Goal: Information Seeking & Learning: Find specific fact

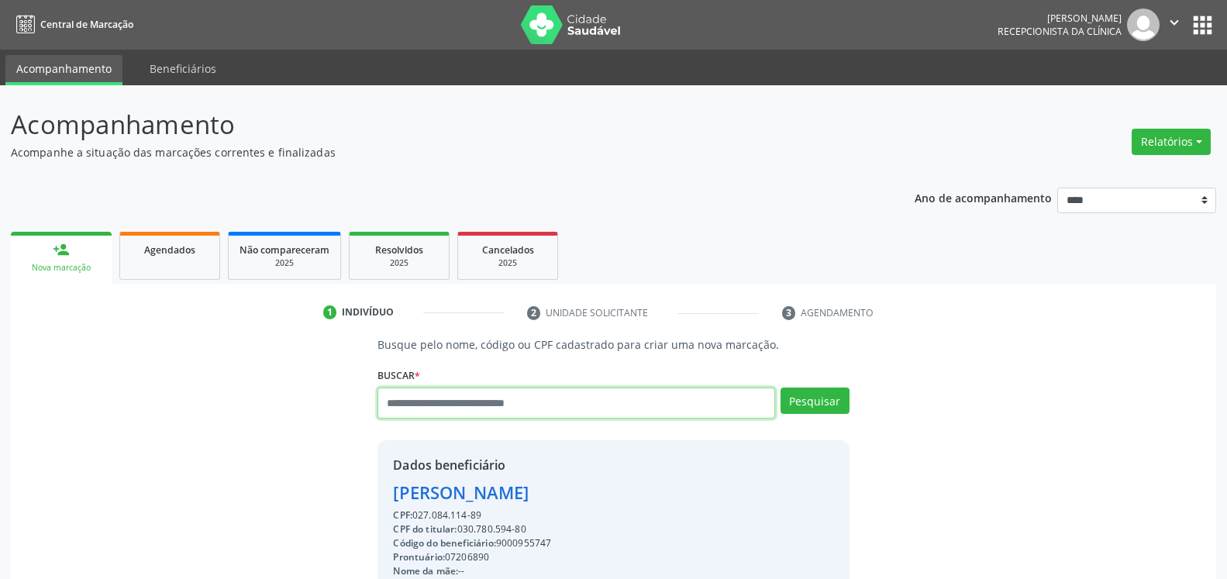
click at [579, 392] on input "text" at bounding box center [576, 403] width 397 height 31
type input "**********"
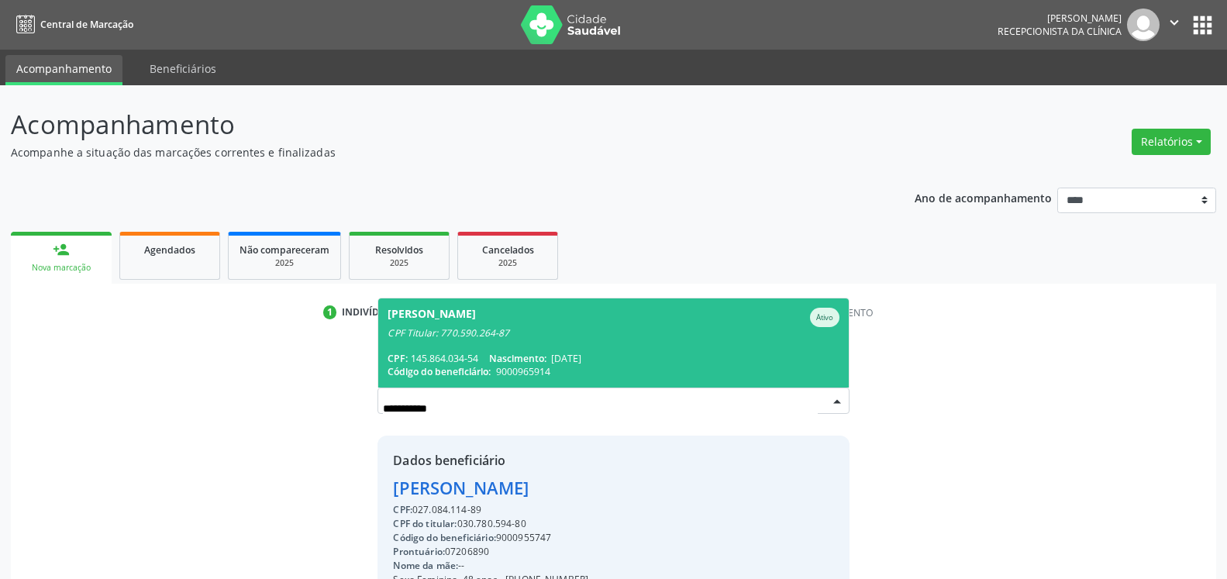
click at [564, 347] on span "[PERSON_NAME] Cavalcanti Ativo CPF Titular: 770.590.264-87 CPF: 145.864.034-54 …" at bounding box center [613, 342] width 470 height 89
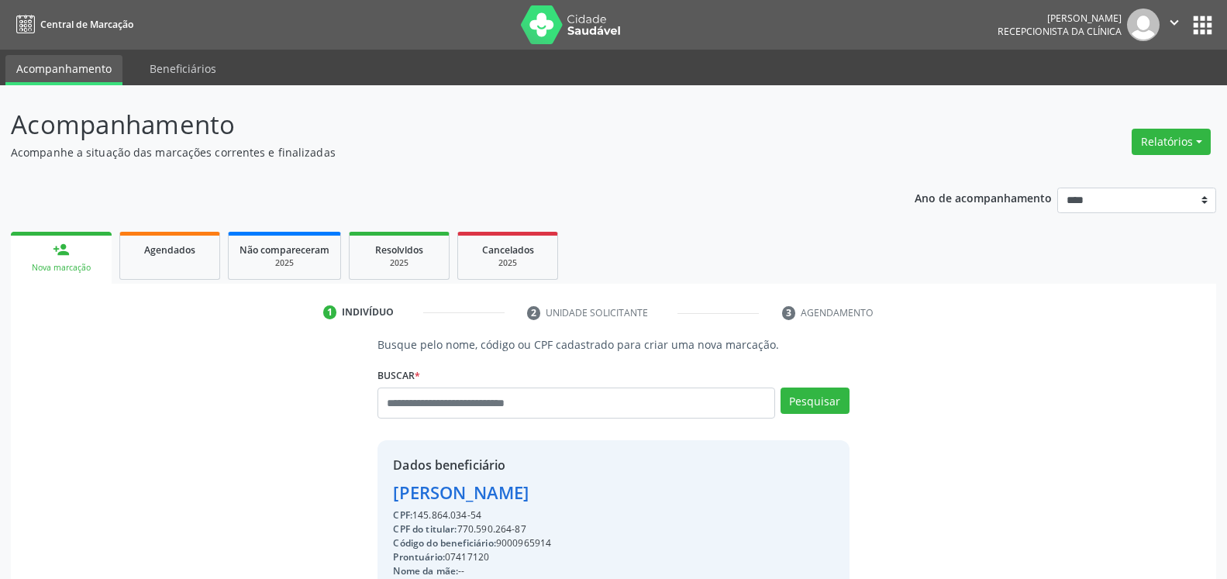
drag, startPoint x: 405, startPoint y: 494, endPoint x: 712, endPoint y: 491, distance: 307.0
click at [712, 491] on div "Dados beneficiário [PERSON_NAME] CPF: 145.864.034-54 CPF do titular: 770.590.26…" at bounding box center [613, 589] width 471 height 298
copy div "[PERSON_NAME]"
click at [572, 408] on input "text" at bounding box center [576, 403] width 397 height 31
type input "**********"
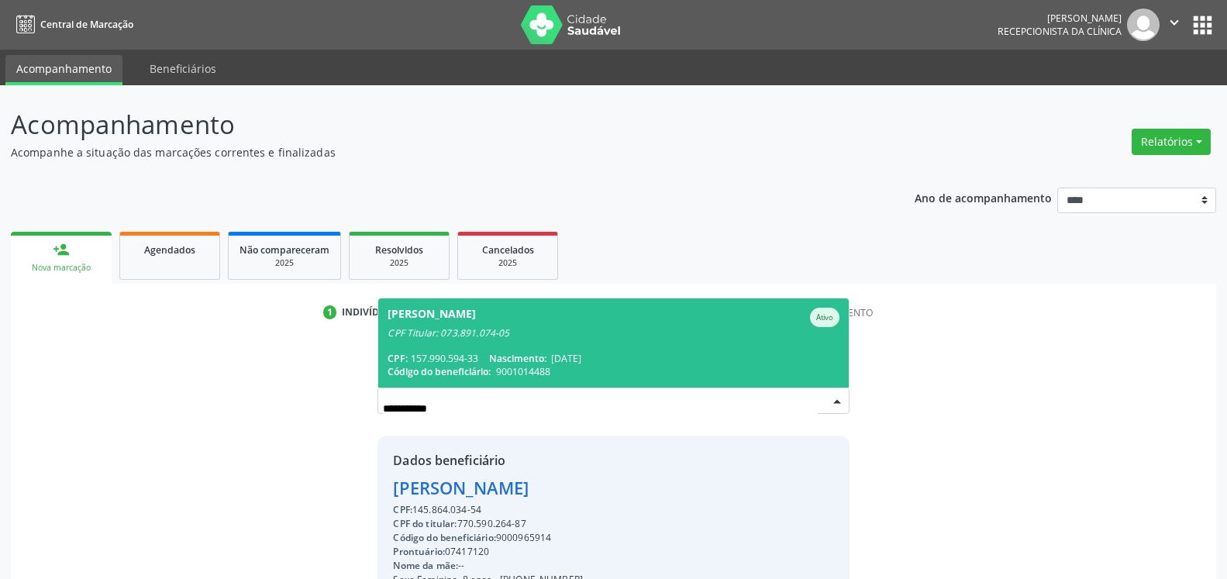
click at [520, 339] on div "CPF Titular: 073.891.074-05" at bounding box center [613, 333] width 451 height 12
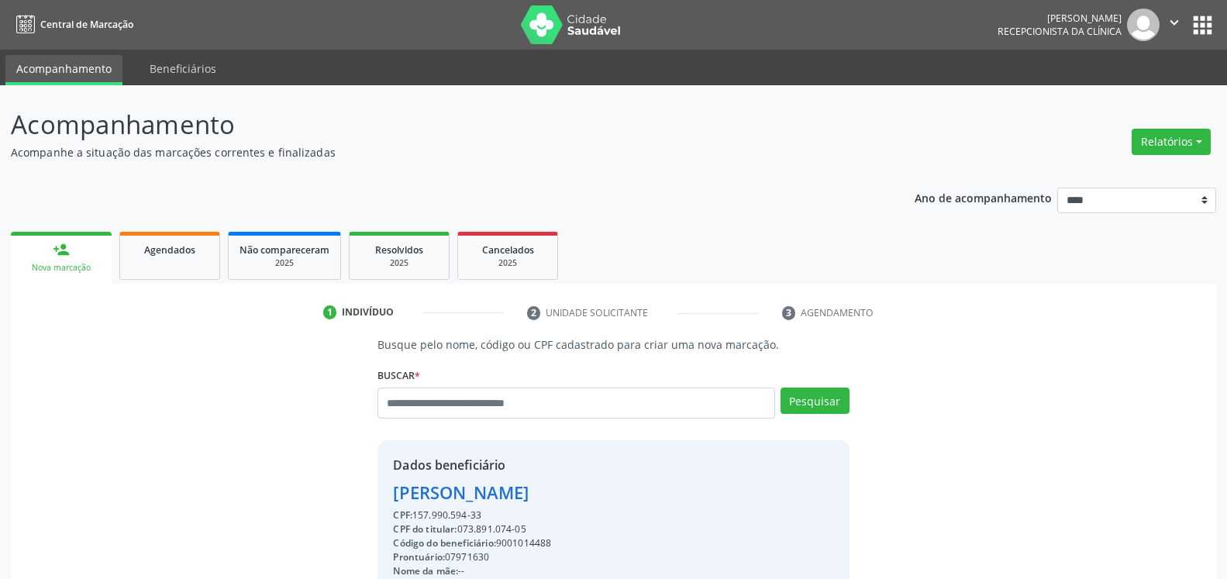
drag, startPoint x: 393, startPoint y: 492, endPoint x: 654, endPoint y: 495, distance: 261.3
click at [654, 495] on div "Dados beneficiário [PERSON_NAME] CPF: 157.990.594-33 CPF do titular: 073.891.07…" at bounding box center [613, 589] width 471 height 298
copy div "[PERSON_NAME]"
click at [564, 413] on input "text" at bounding box center [576, 403] width 397 height 31
type input "**********"
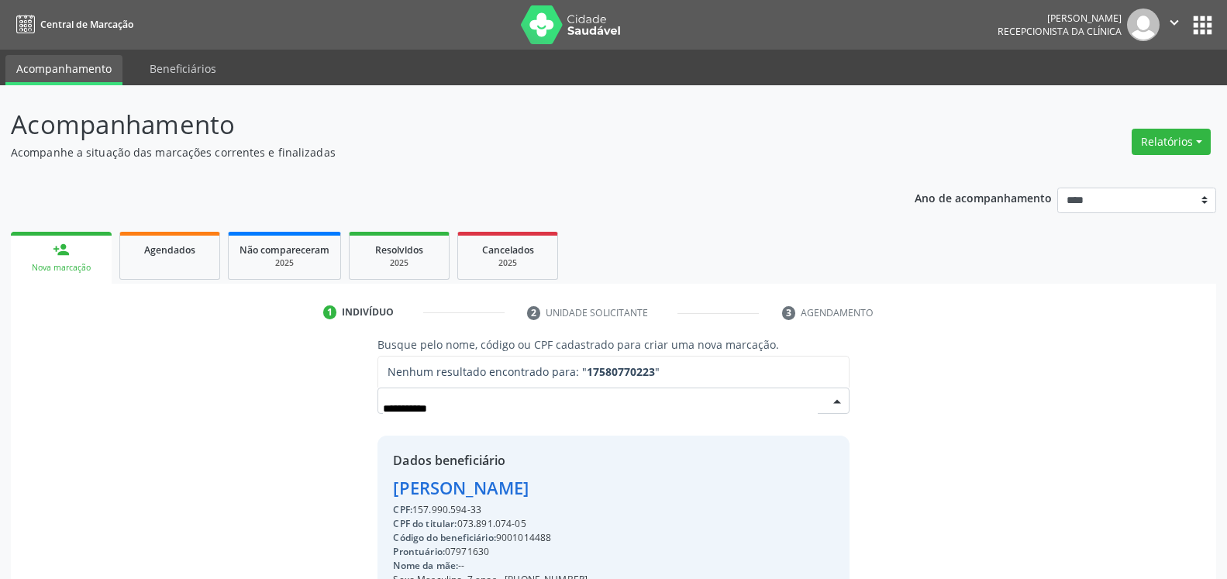
drag, startPoint x: 487, startPoint y: 404, endPoint x: 259, endPoint y: 443, distance: 231.3
click at [383, 416] on input "**********" at bounding box center [600, 408] width 434 height 31
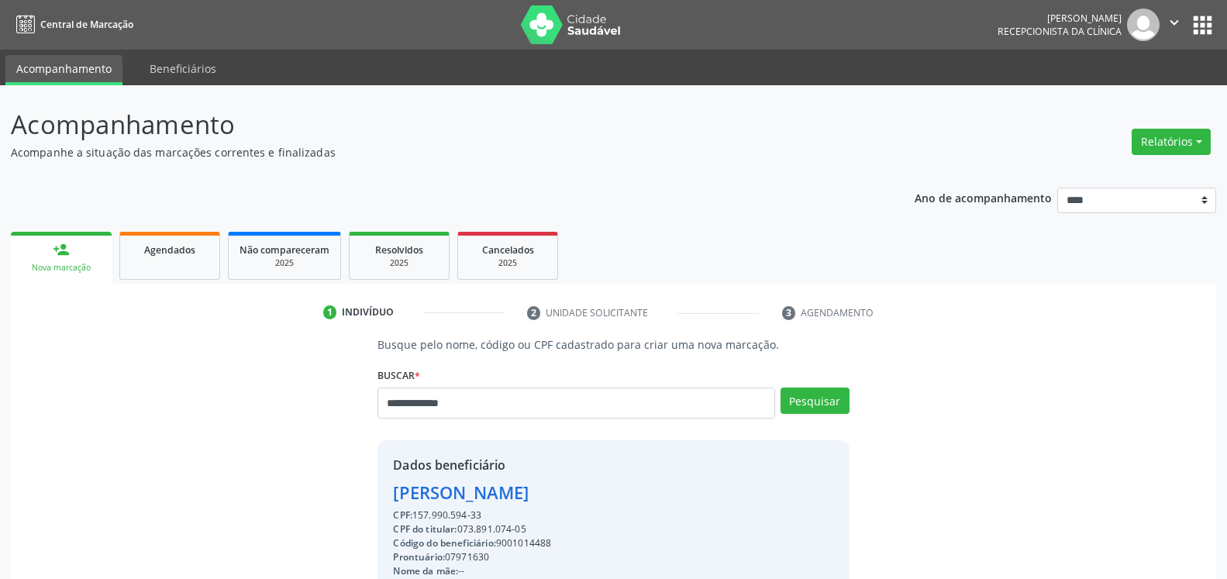
type input "**********"
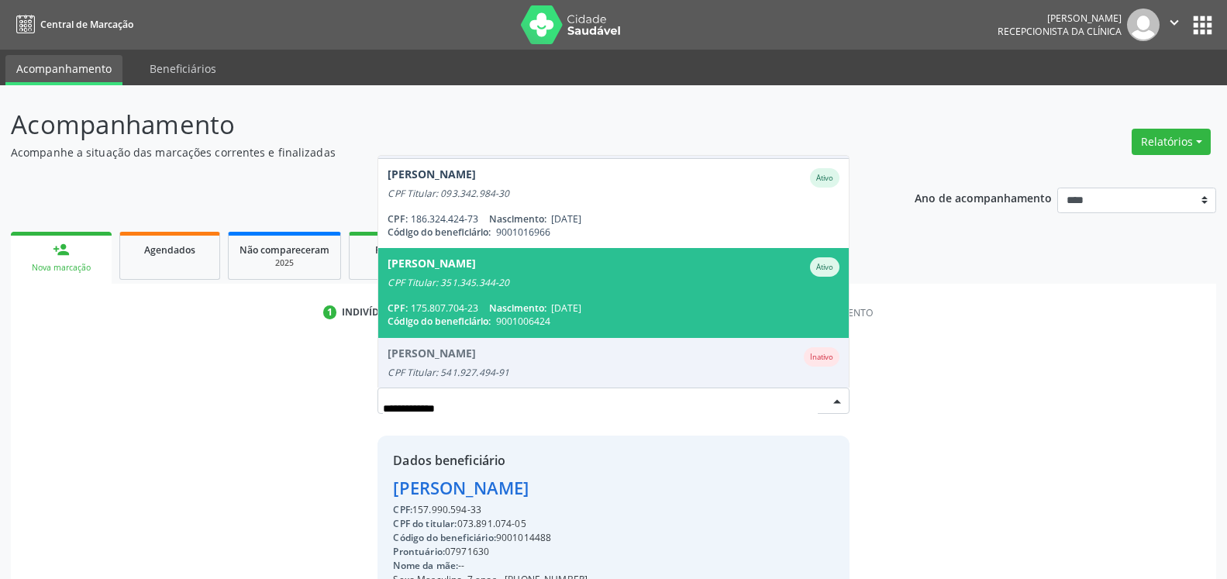
scroll to position [217, 0]
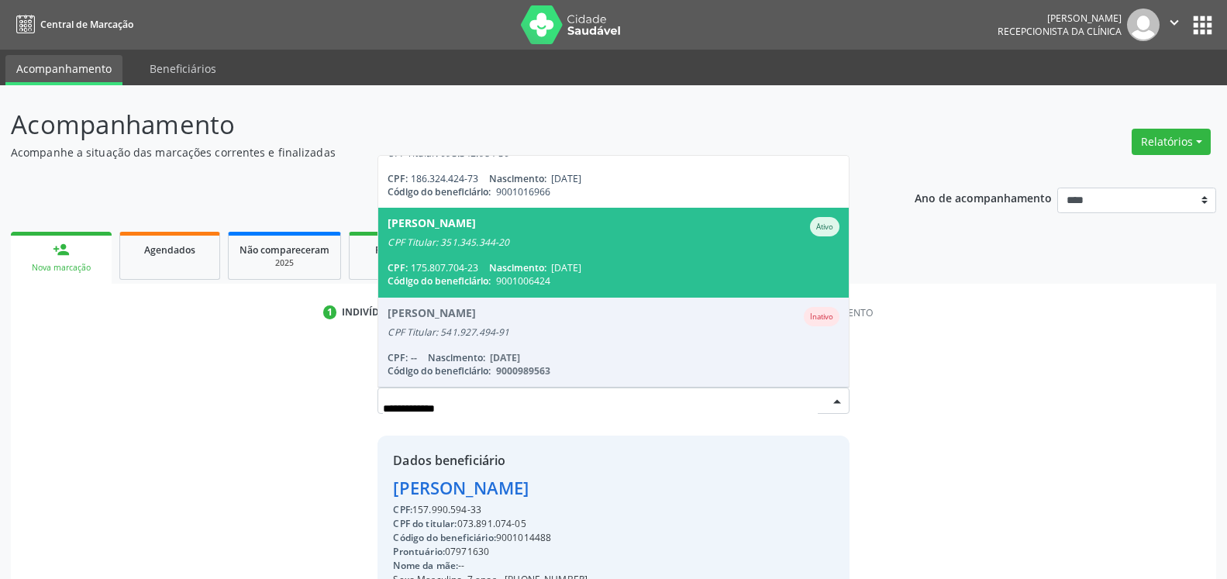
click at [567, 253] on span "[PERSON_NAME] CPF Titular: 351.345.344-20 CPF: 175.807.704-23 Nascimento: [DATE…" at bounding box center [613, 252] width 470 height 89
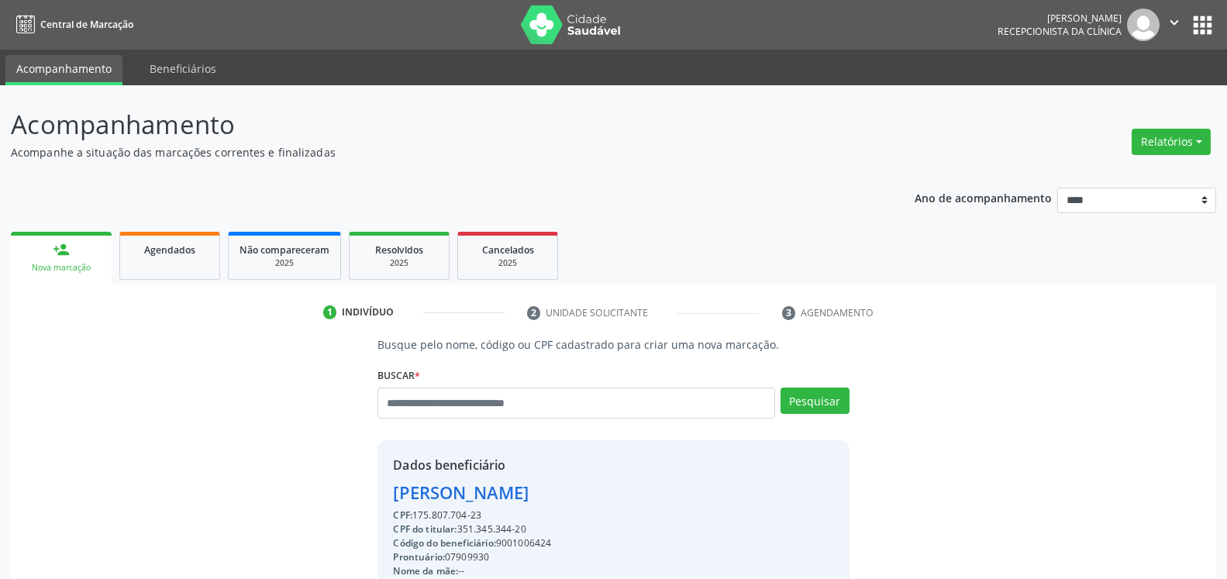
drag, startPoint x: 388, startPoint y: 502, endPoint x: 645, endPoint y: 495, distance: 256.7
click at [645, 495] on div "Dados beneficiário [PERSON_NAME] CPF: 175.807.704-23 CPF do titular: 351.345.34…" at bounding box center [613, 589] width 471 height 298
copy div "[PERSON_NAME]"
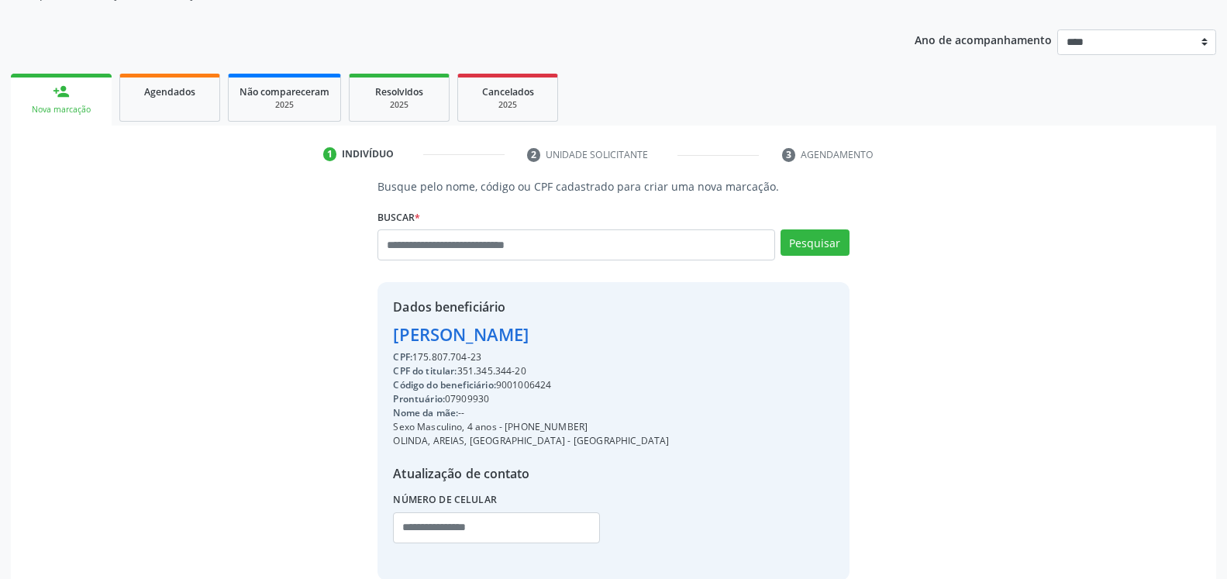
scroll to position [79, 0]
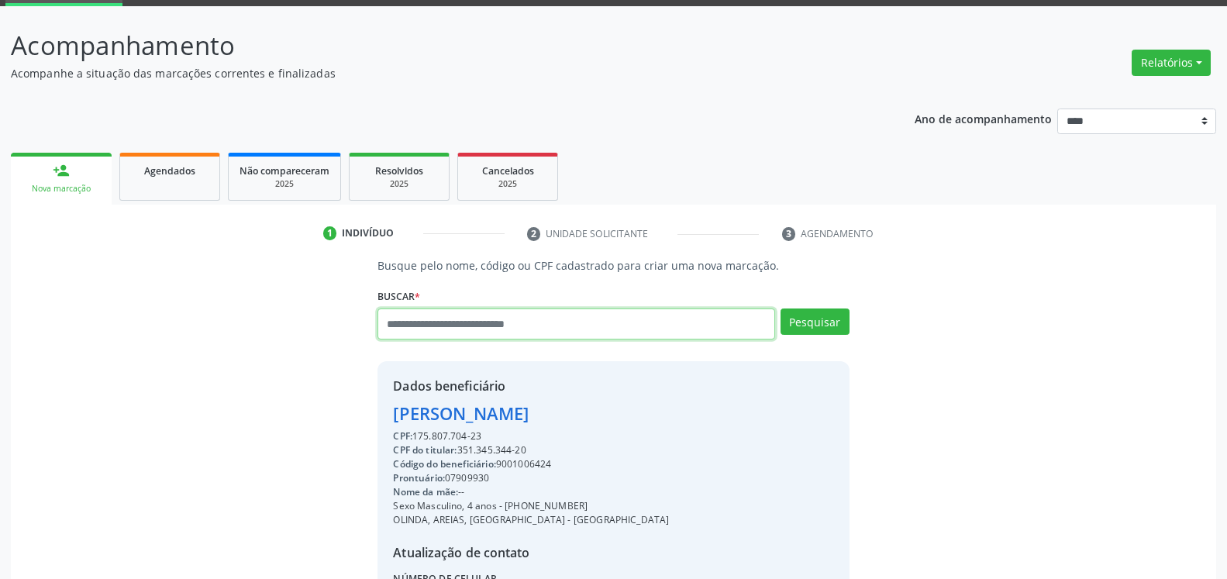
click at [613, 327] on input "text" at bounding box center [576, 324] width 397 height 31
type input "**********"
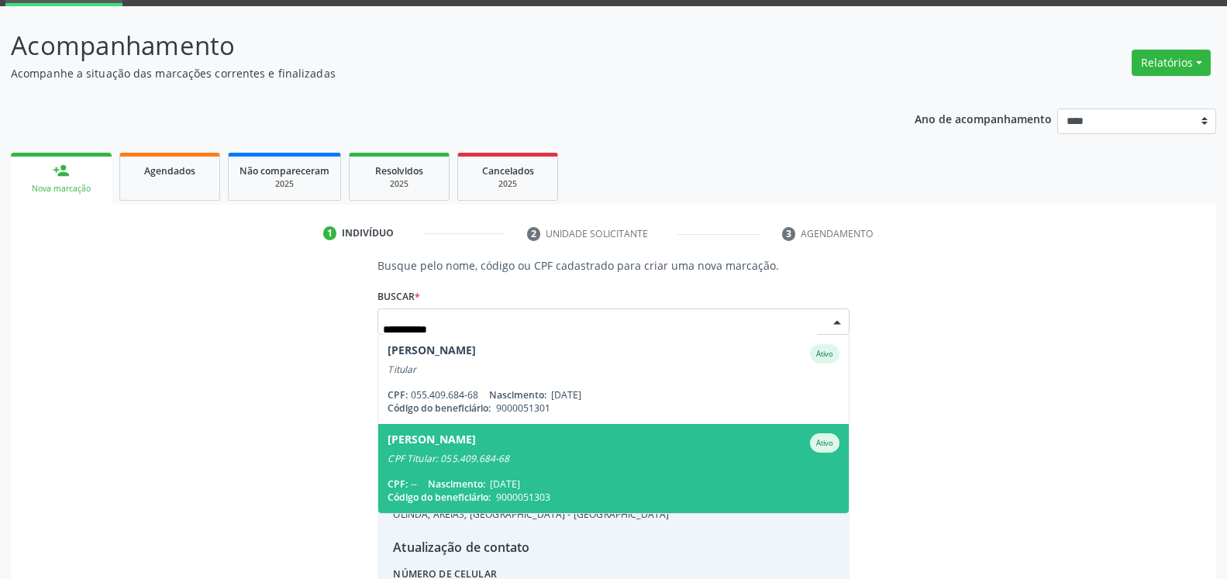
click at [568, 478] on span "[PERSON_NAME] CPF Titular: 055.409.684-68 CPF: -- Nascimento: [DATE] Código do …" at bounding box center [613, 468] width 470 height 89
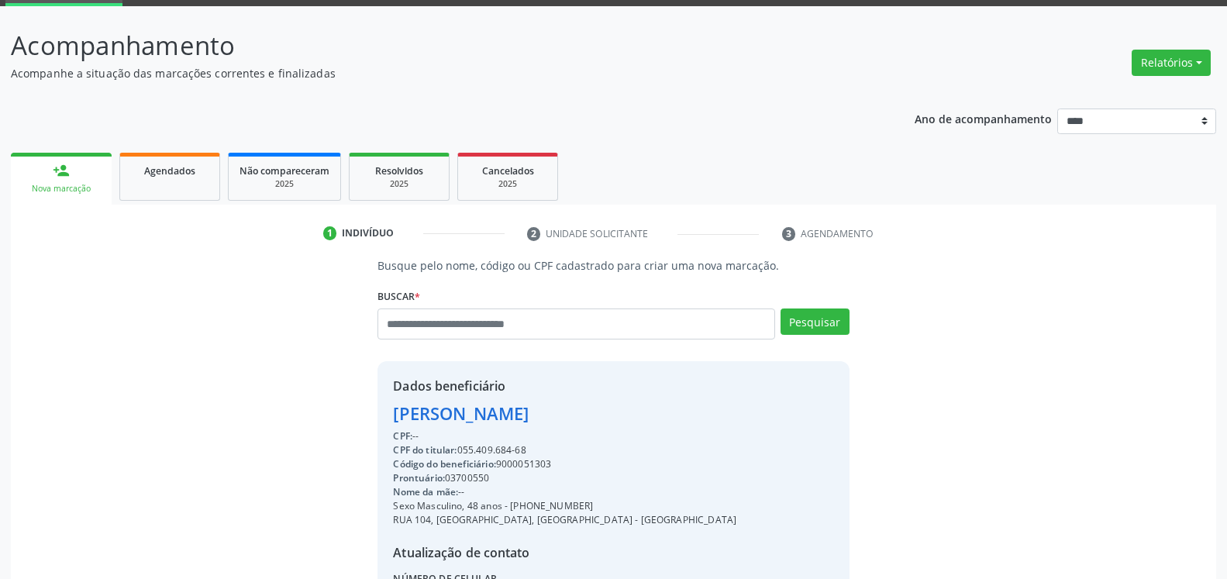
drag, startPoint x: 401, startPoint y: 417, endPoint x: 646, endPoint y: 406, distance: 245.2
click at [646, 406] on div "Dados beneficiário [PERSON_NAME] CPF: -- CPF do titular: 055.409.684-68 Código …" at bounding box center [613, 510] width 471 height 298
copy div "[PERSON_NAME]"
click at [536, 316] on input "text" at bounding box center [576, 324] width 397 height 31
type input "**********"
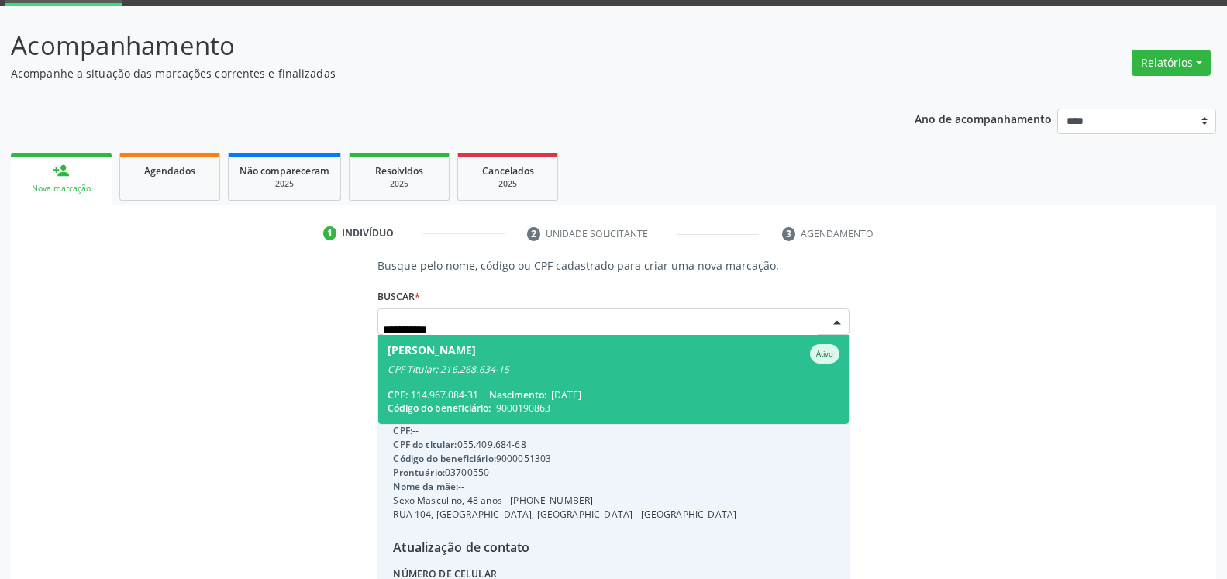
click at [564, 379] on span "[PERSON_NAME] CPF Titular: 216.268.634-15 CPF: 114.967.084-31 Nascimento: [DATE…" at bounding box center [613, 379] width 470 height 89
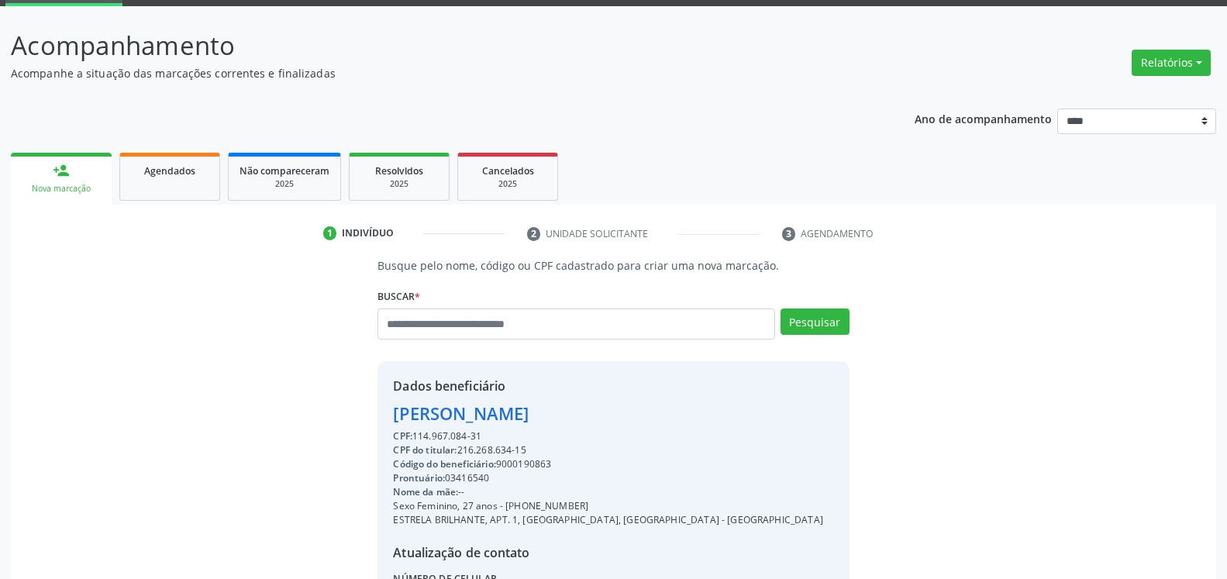
drag, startPoint x: 392, startPoint y: 417, endPoint x: 674, endPoint y: 414, distance: 283.0
click at [674, 414] on div "Dados beneficiário [PERSON_NAME] CPF: 114.967.084-31 CPF do titular: 216.268.63…" at bounding box center [613, 510] width 471 height 298
copy div "[PERSON_NAME]"
click at [563, 317] on input "text" at bounding box center [576, 324] width 397 height 31
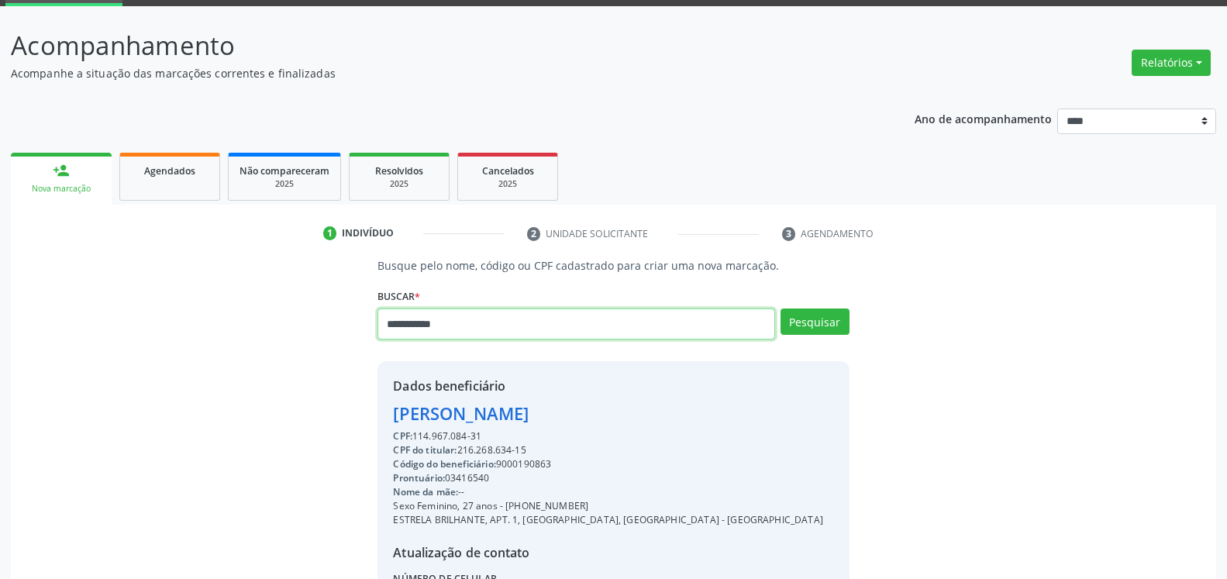
type input "**********"
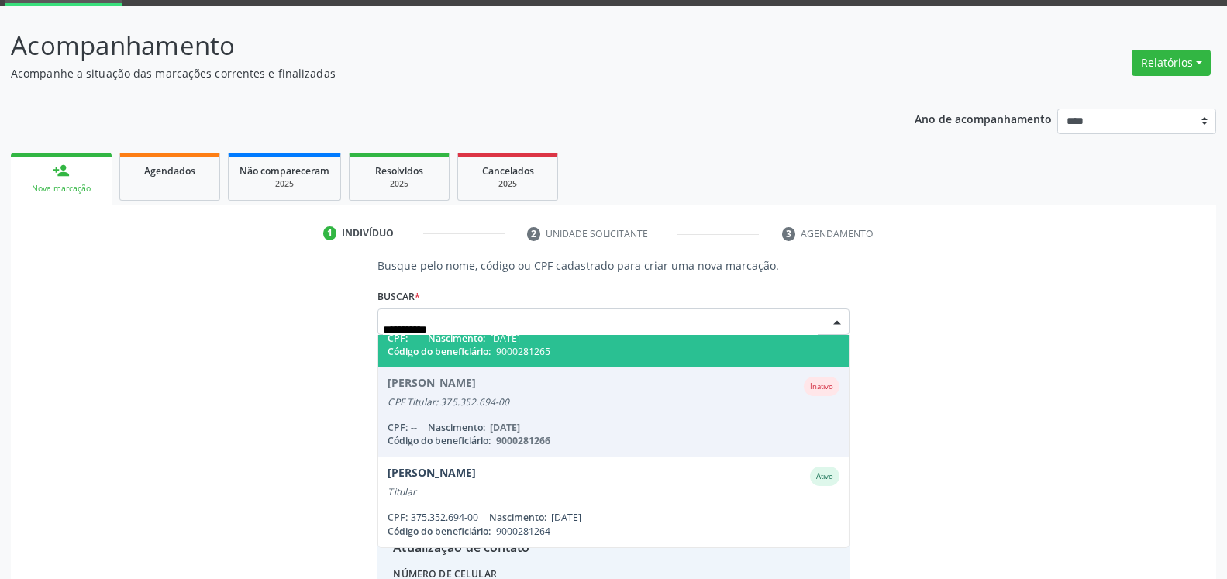
click at [476, 307] on div "[PERSON_NAME]" at bounding box center [432, 297] width 88 height 19
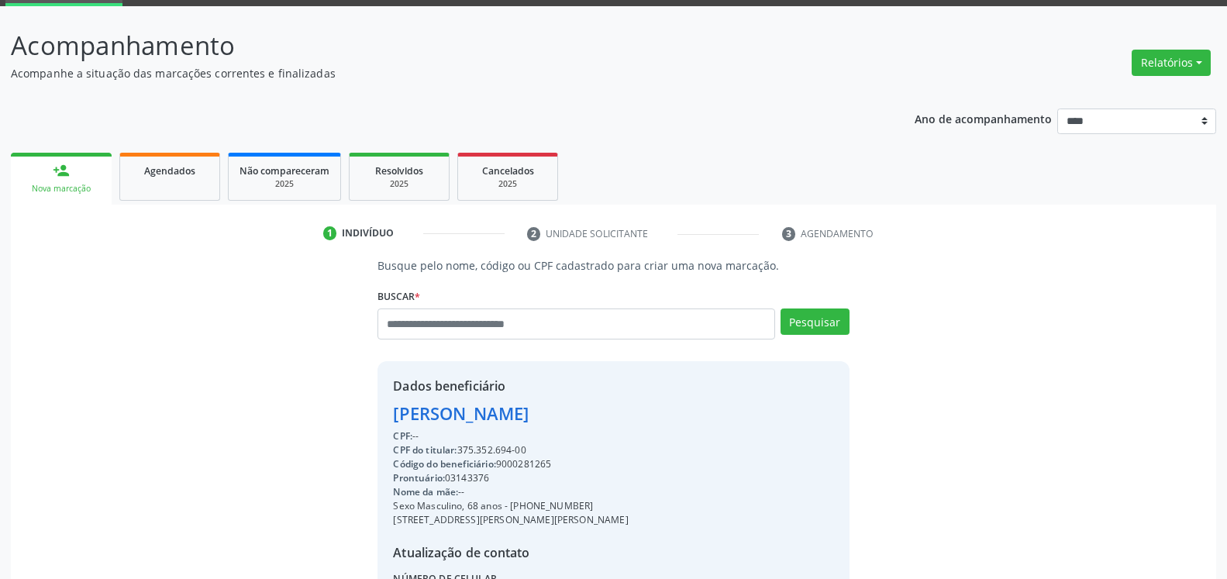
drag, startPoint x: 393, startPoint y: 416, endPoint x: 650, endPoint y: 413, distance: 256.6
click at [650, 413] on div "Dados beneficiário [PERSON_NAME] CPF: -- CPF do titular: 375.352.694-00 Código …" at bounding box center [613, 510] width 471 height 298
copy div "[PERSON_NAME]"
click at [650, 319] on input "text" at bounding box center [576, 324] width 397 height 31
type input "**********"
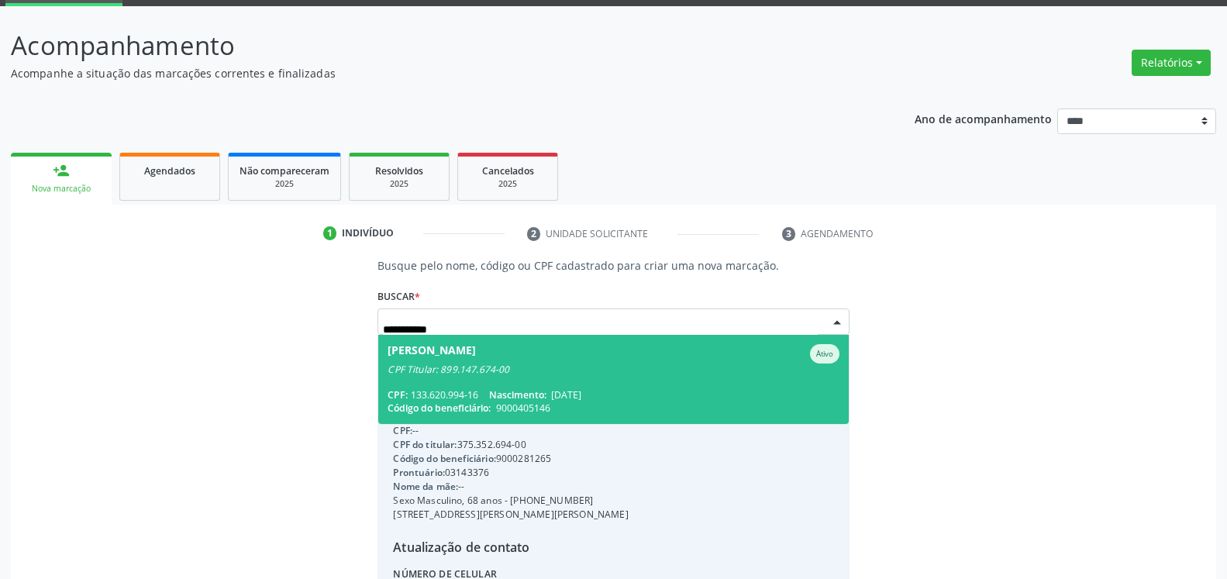
click at [549, 379] on span "[PERSON_NAME] CPF Titular: 899.147.674-00 CPF: 133.620.994-16 Nascimento: [DATE…" at bounding box center [613, 379] width 470 height 89
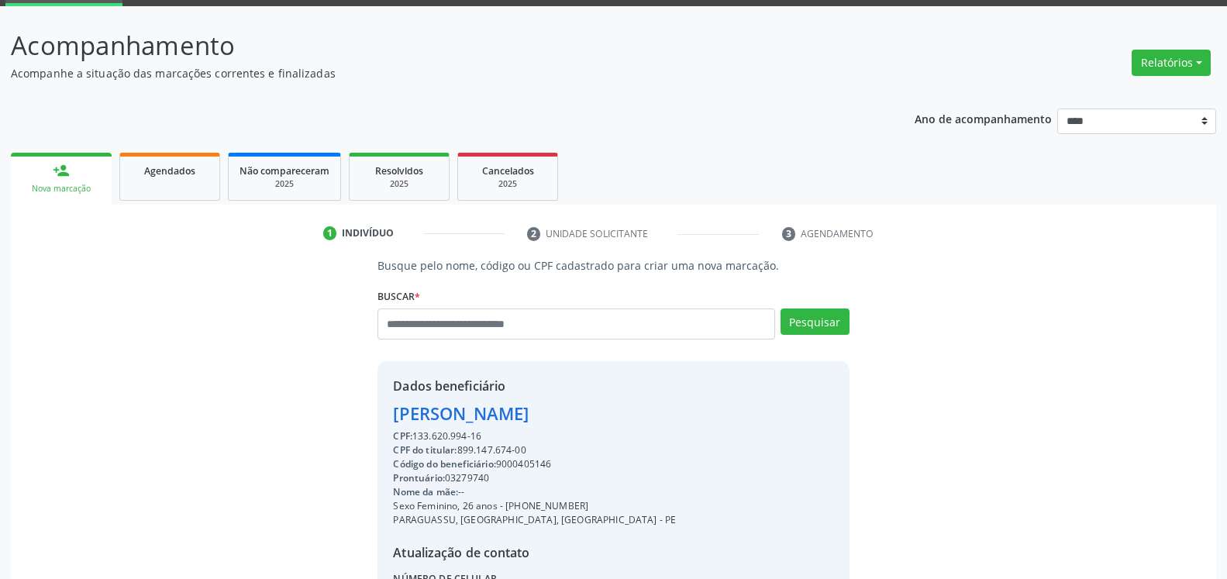
drag, startPoint x: 392, startPoint y: 416, endPoint x: 692, endPoint y: 416, distance: 300.0
click at [692, 416] on div "Dados beneficiário [PERSON_NAME] CPF: 133.620.994-16 CPF do titular: 899.147.67…" at bounding box center [613, 510] width 471 height 298
copy div "[PERSON_NAME]"
click at [584, 329] on input "text" at bounding box center [576, 324] width 397 height 31
type input "*"
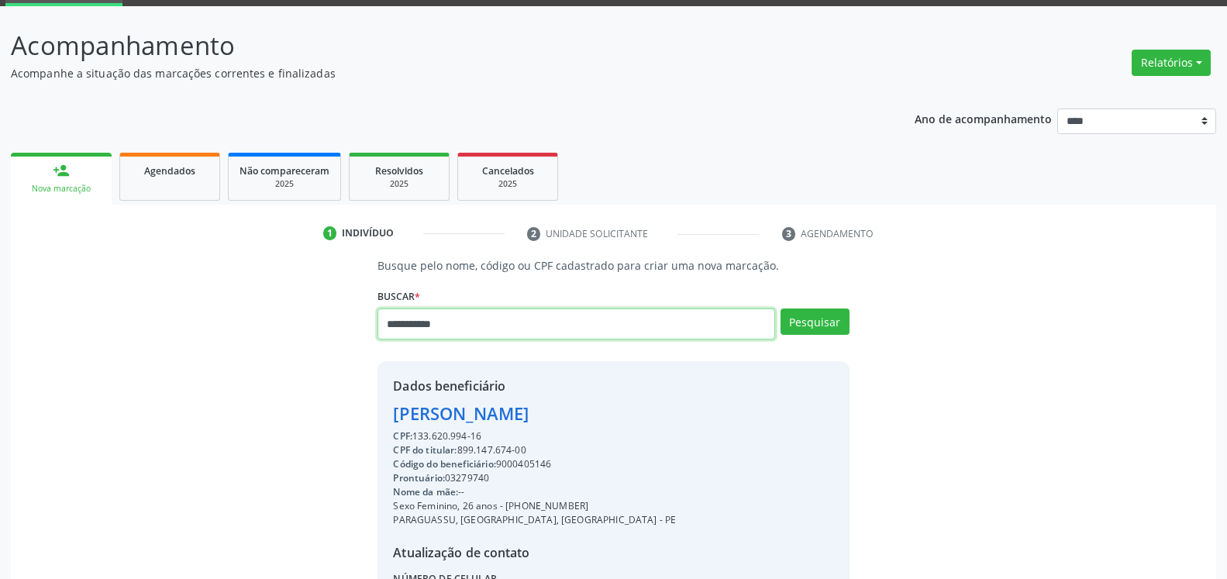
type input "**********"
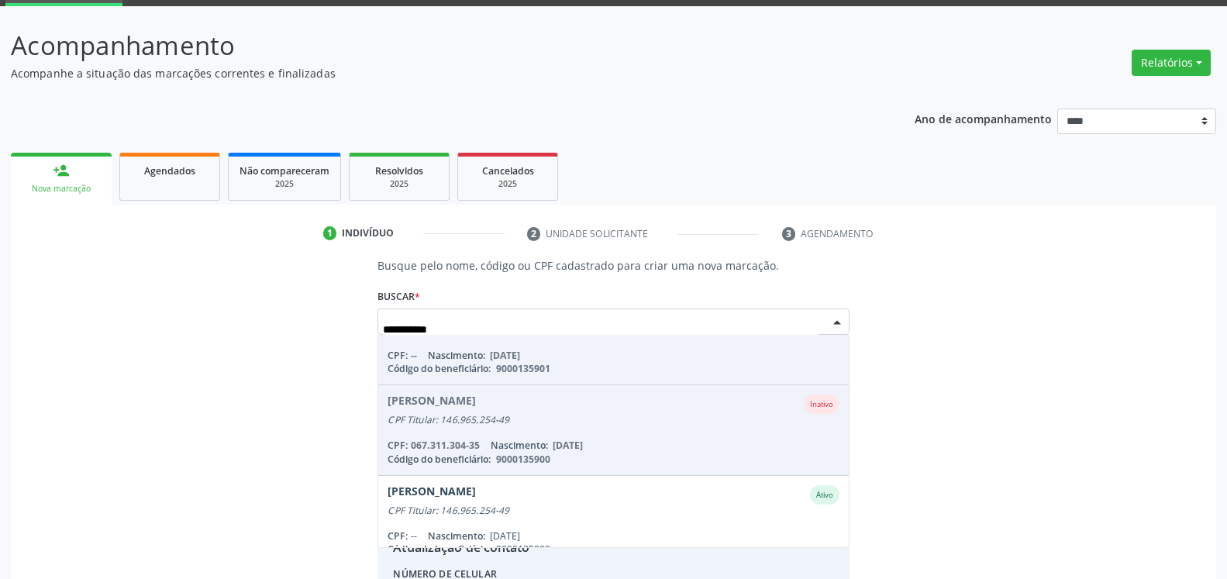
scroll to position [147, 0]
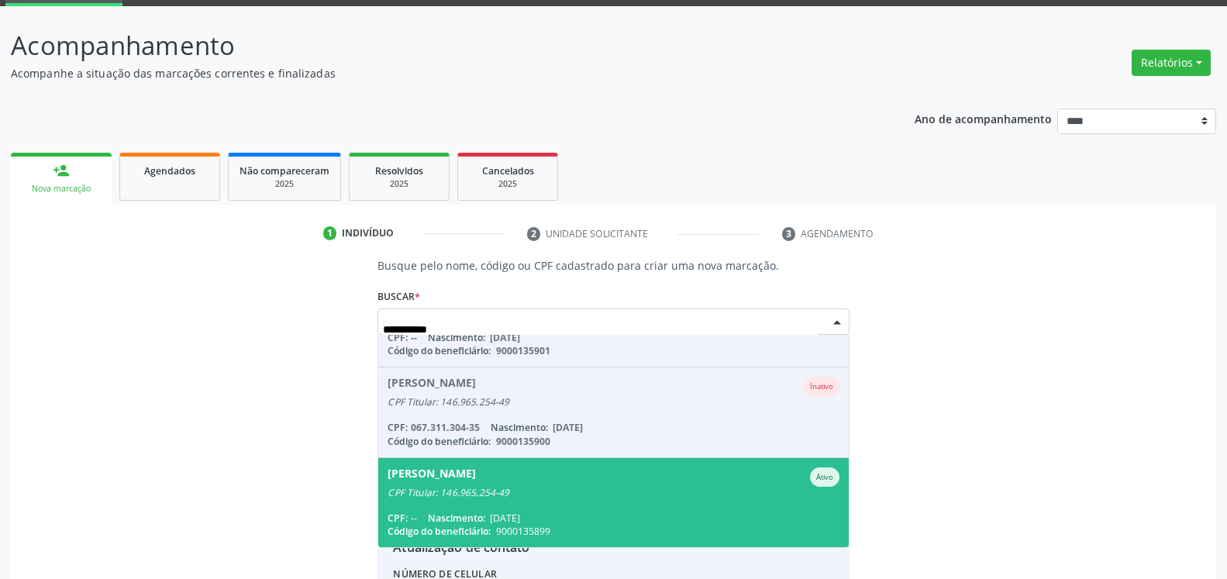
click at [537, 490] on div "CPF Titular: 146.965.254-49" at bounding box center [613, 493] width 451 height 12
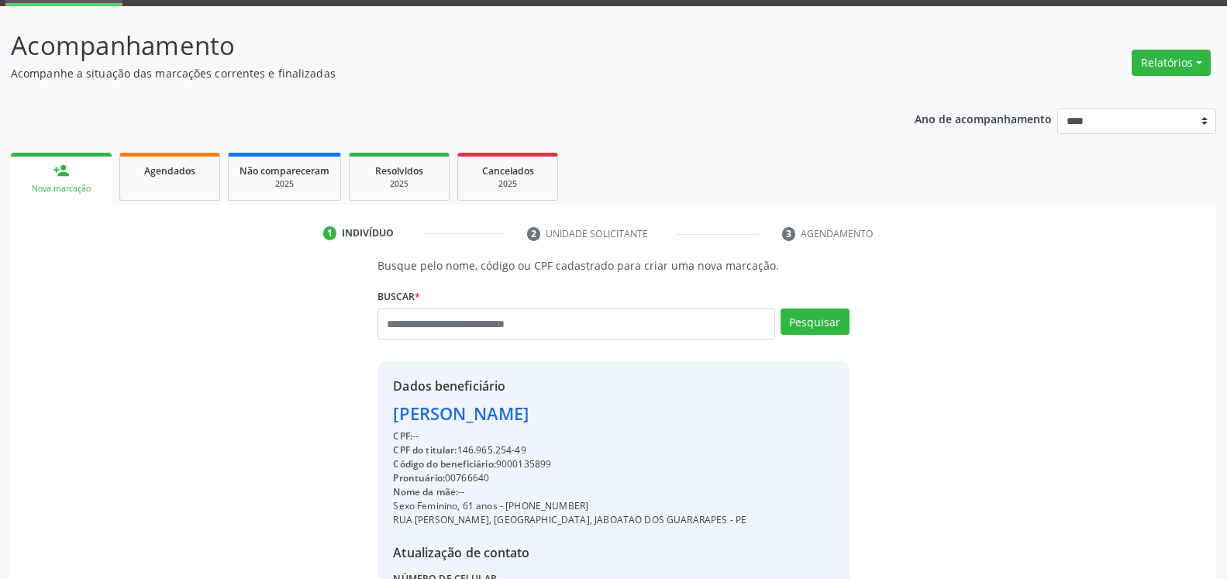
scroll to position [158, 0]
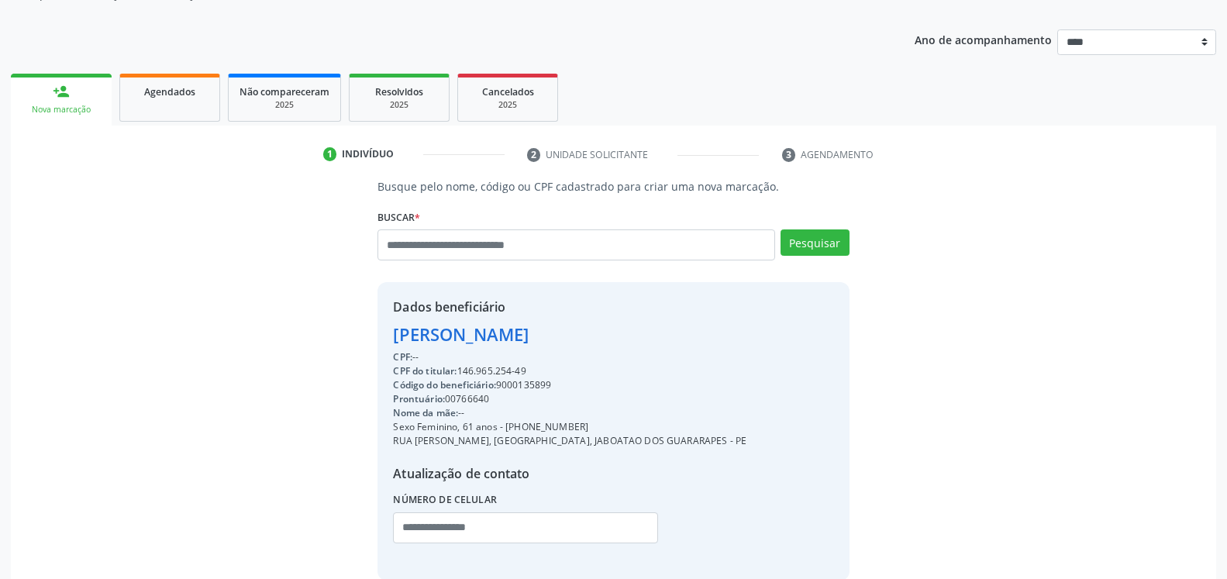
drag, startPoint x: 391, startPoint y: 337, endPoint x: 577, endPoint y: 329, distance: 186.2
click at [577, 329] on div "Dados beneficiário [PERSON_NAME] CPF: -- CPF do titular: 146.965.254-49 Código …" at bounding box center [613, 431] width 471 height 298
copy div "[PERSON_NAME]"
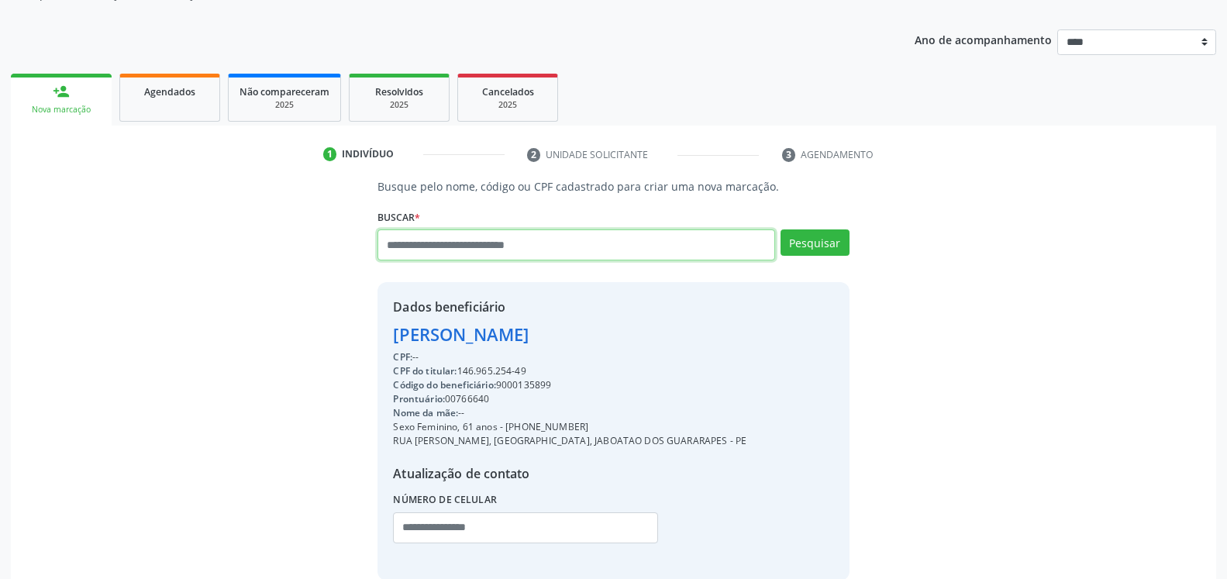
click at [544, 243] on input "text" at bounding box center [576, 244] width 397 height 31
type input "**********"
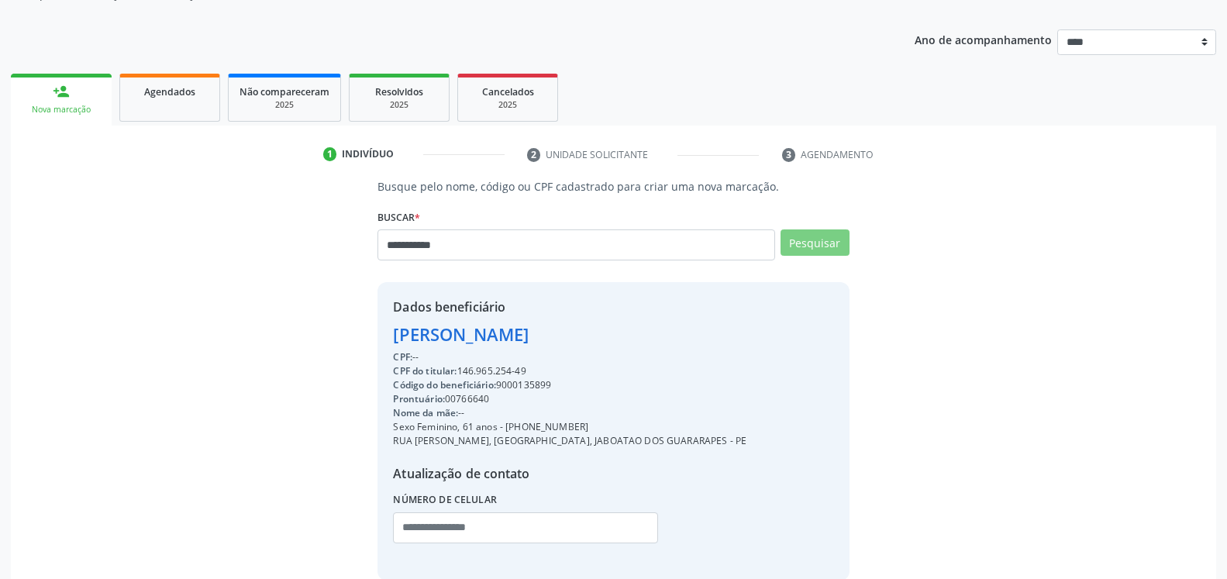
scroll to position [36, 0]
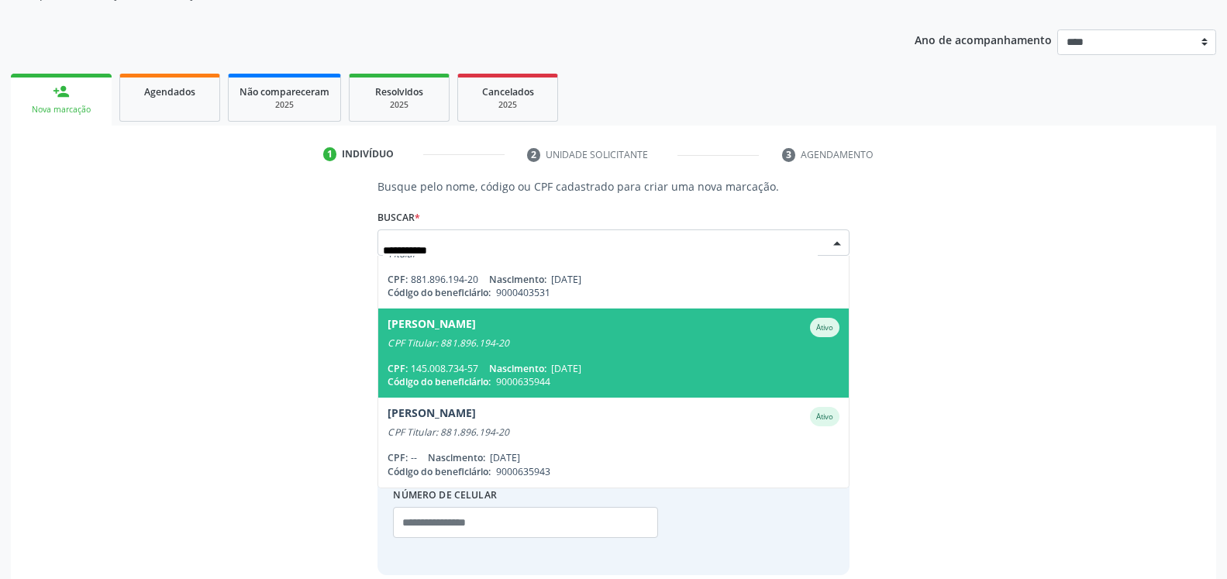
click at [530, 350] on div "CPF Titular: 881.896.194-20" at bounding box center [613, 343] width 451 height 12
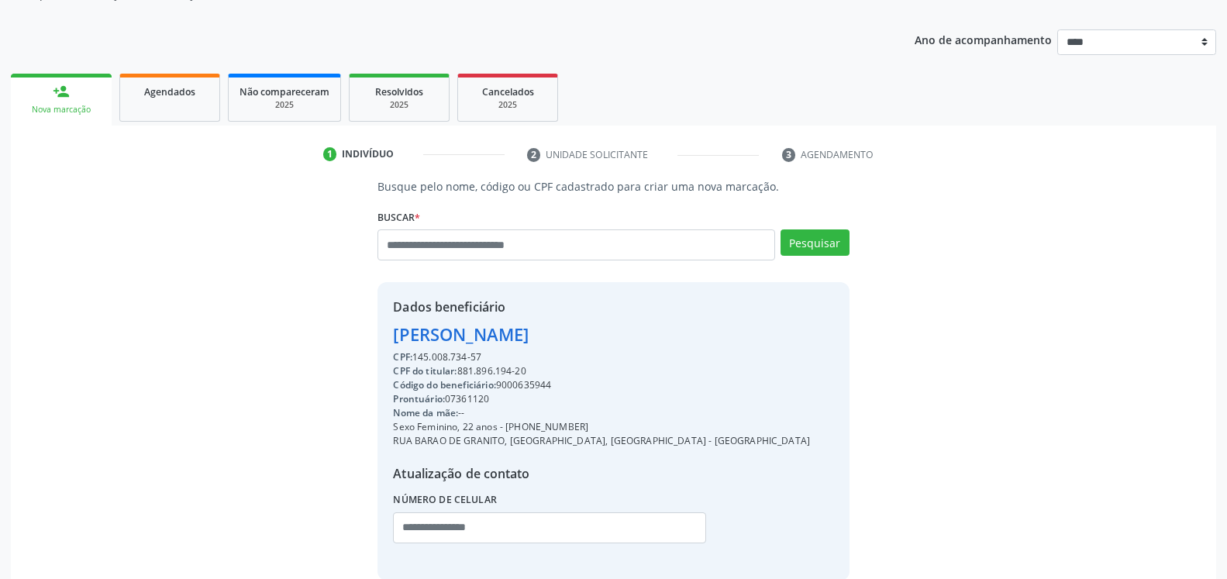
drag, startPoint x: 385, startPoint y: 339, endPoint x: 596, endPoint y: 343, distance: 211.7
click at [596, 343] on div "Dados beneficiário [PERSON_NAME] CPF: 145.008.734-57 CPF do titular: 881.896.19…" at bounding box center [613, 431] width 471 height 298
copy div "[PERSON_NAME]"
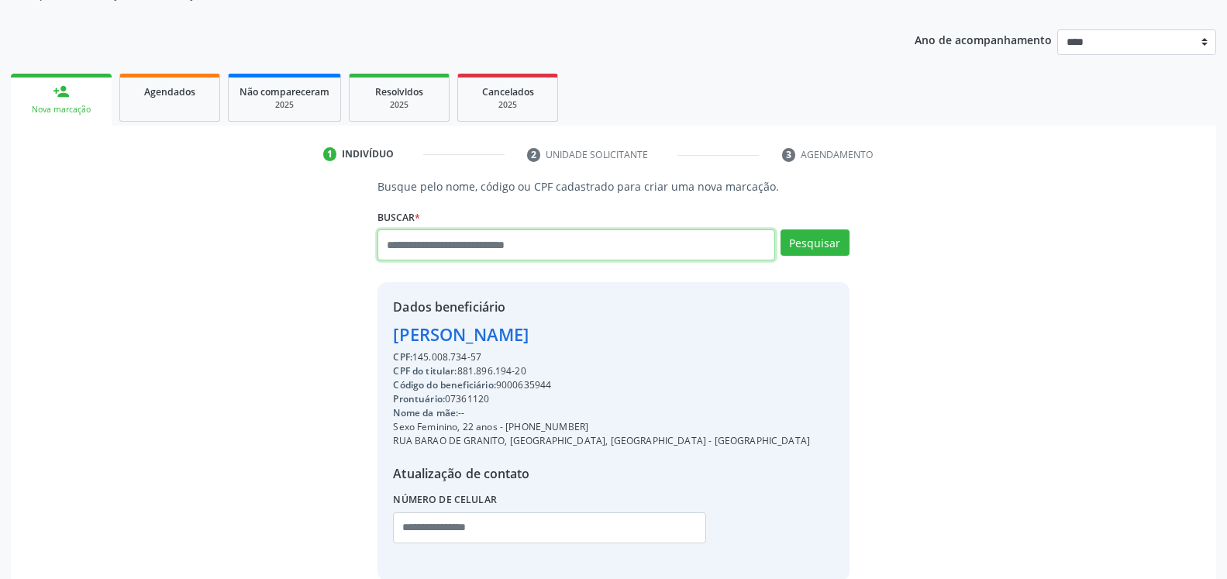
click at [527, 249] on input "text" at bounding box center [576, 244] width 397 height 31
type input "**********"
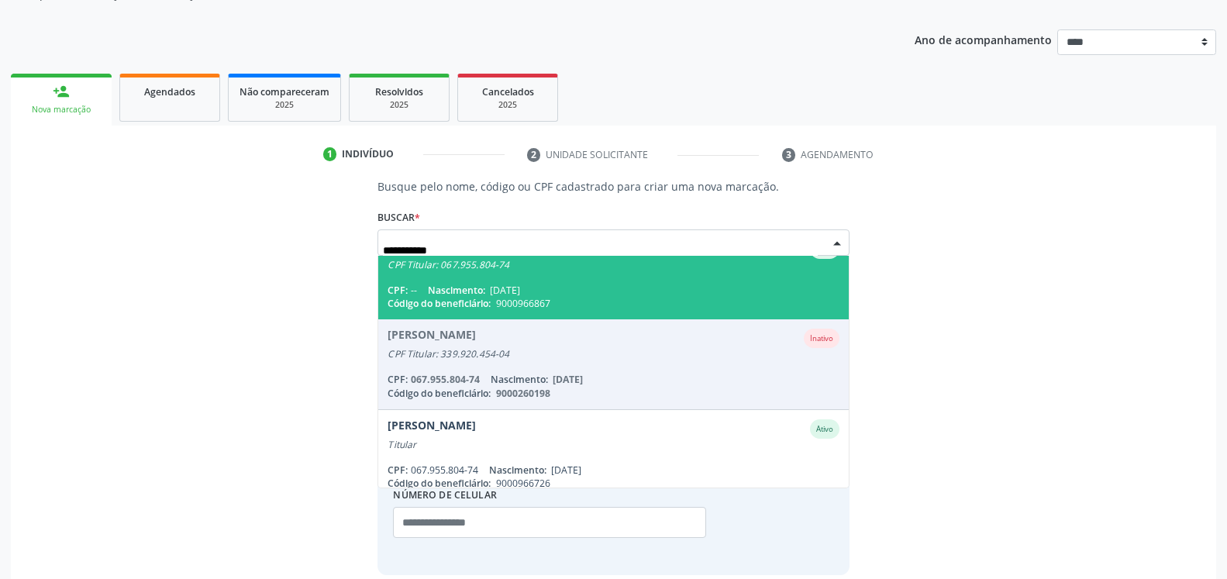
scroll to position [127, 0]
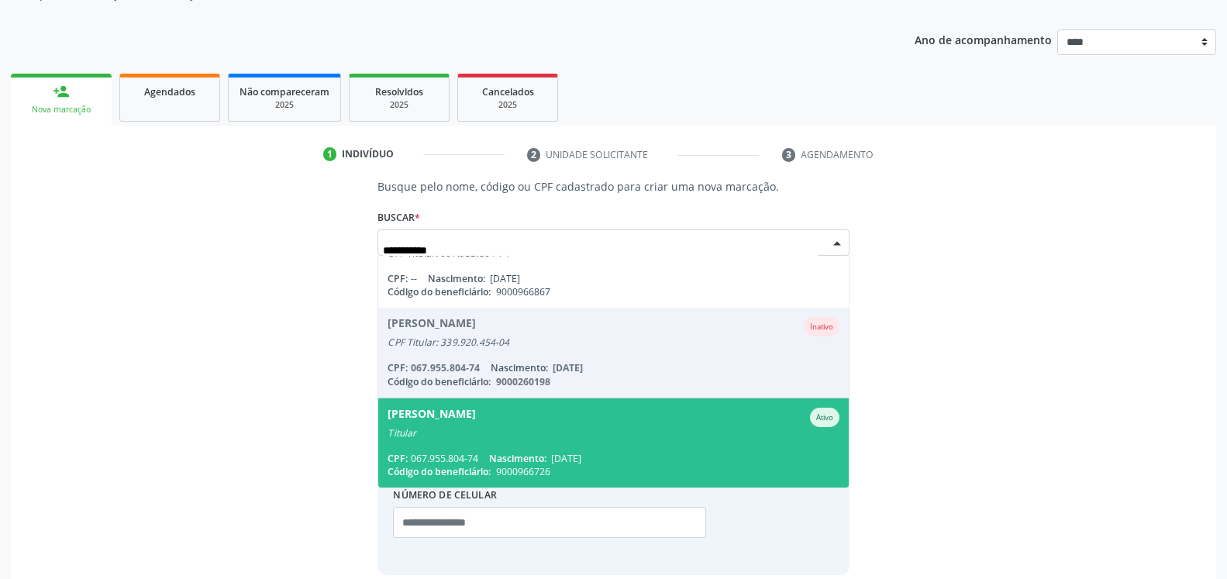
click at [526, 461] on span "Nascimento:" at bounding box center [517, 458] width 57 height 13
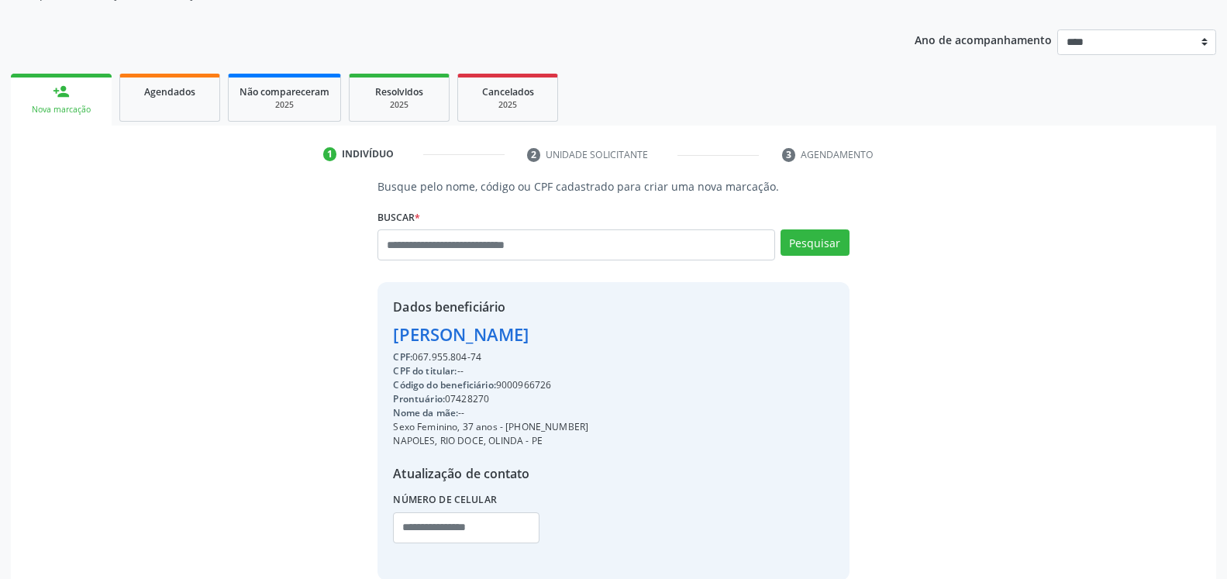
drag, startPoint x: 388, startPoint y: 333, endPoint x: 551, endPoint y: 330, distance: 162.8
click at [551, 330] on div "Dados beneficiário [PERSON_NAME] CPF: 067.955.804-74 CPF do titular: -- Código …" at bounding box center [613, 431] width 471 height 298
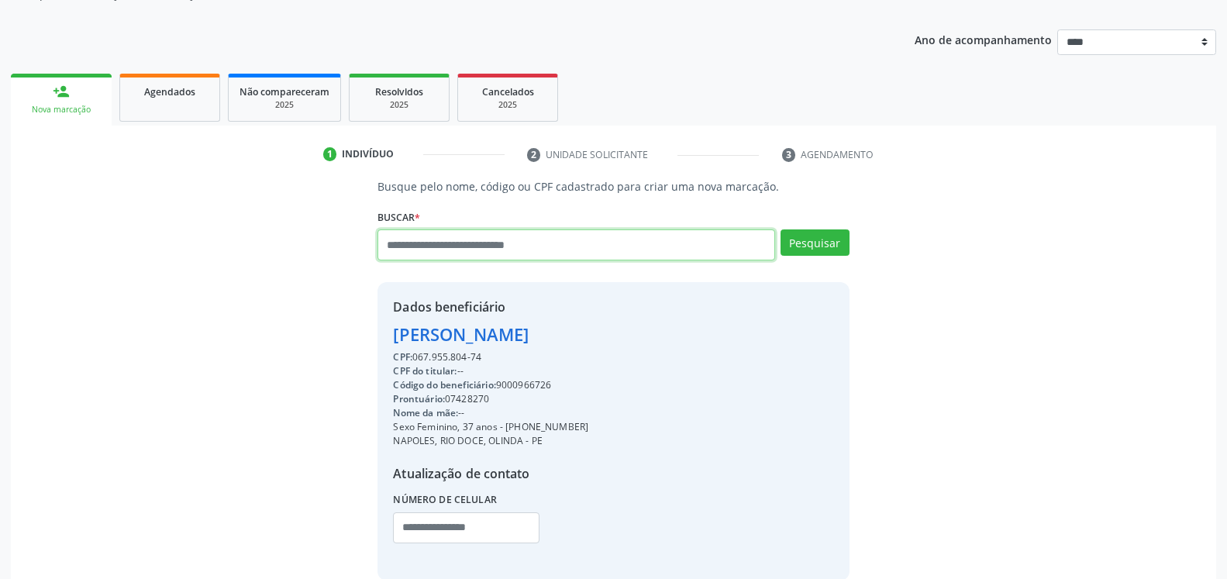
click at [569, 241] on input "text" at bounding box center [576, 244] width 397 height 31
type input "**********"
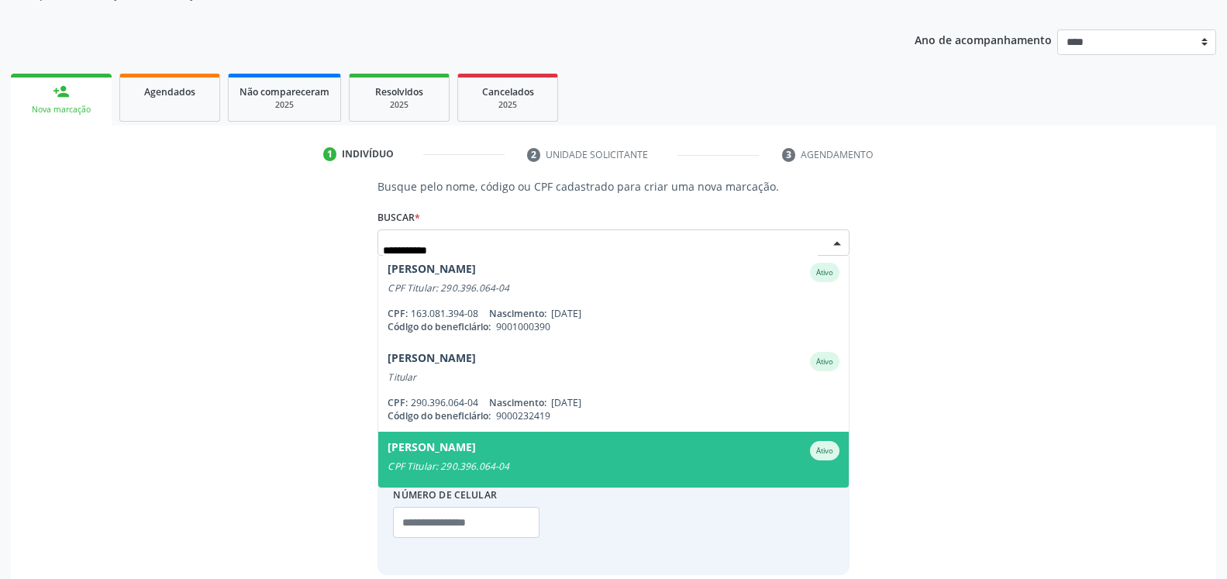
scroll to position [0, 0]
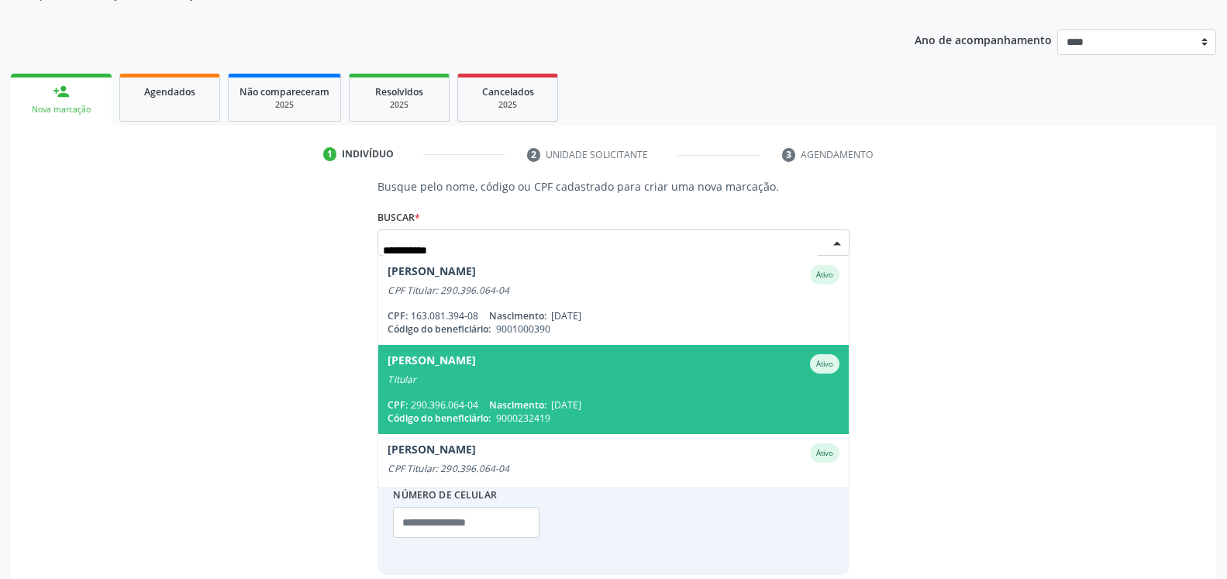
click at [565, 361] on div "[PERSON_NAME] Nunes Ativo" at bounding box center [613, 363] width 451 height 19
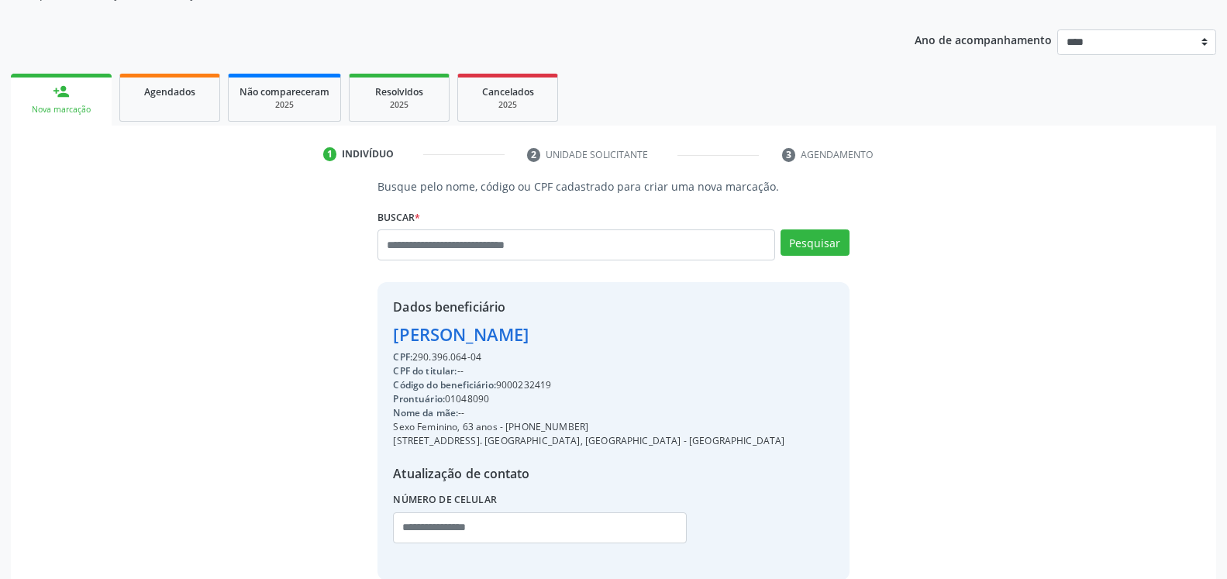
drag, startPoint x: 389, startPoint y: 336, endPoint x: 637, endPoint y: 335, distance: 248.1
click at [637, 335] on div "Dados beneficiário [PERSON_NAME] CPF: 290.396.064-04 CPF do titular: -- Código …" at bounding box center [613, 431] width 471 height 298
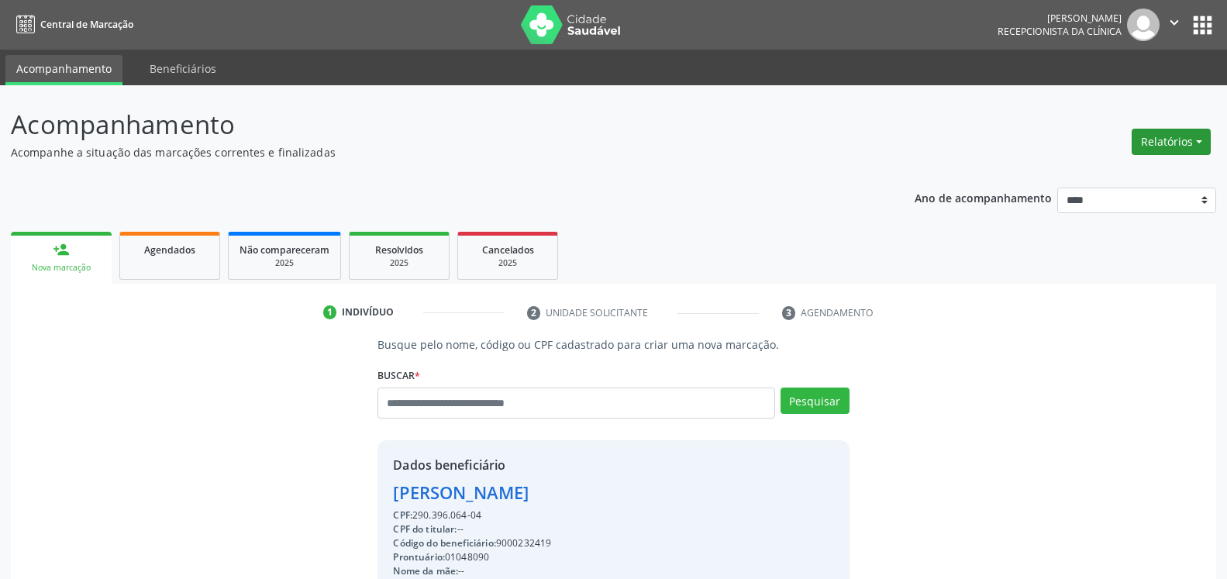
click at [1147, 140] on button "Relatórios" at bounding box center [1171, 142] width 79 height 26
click at [1105, 178] on link "Agendamentos" at bounding box center [1128, 175] width 167 height 22
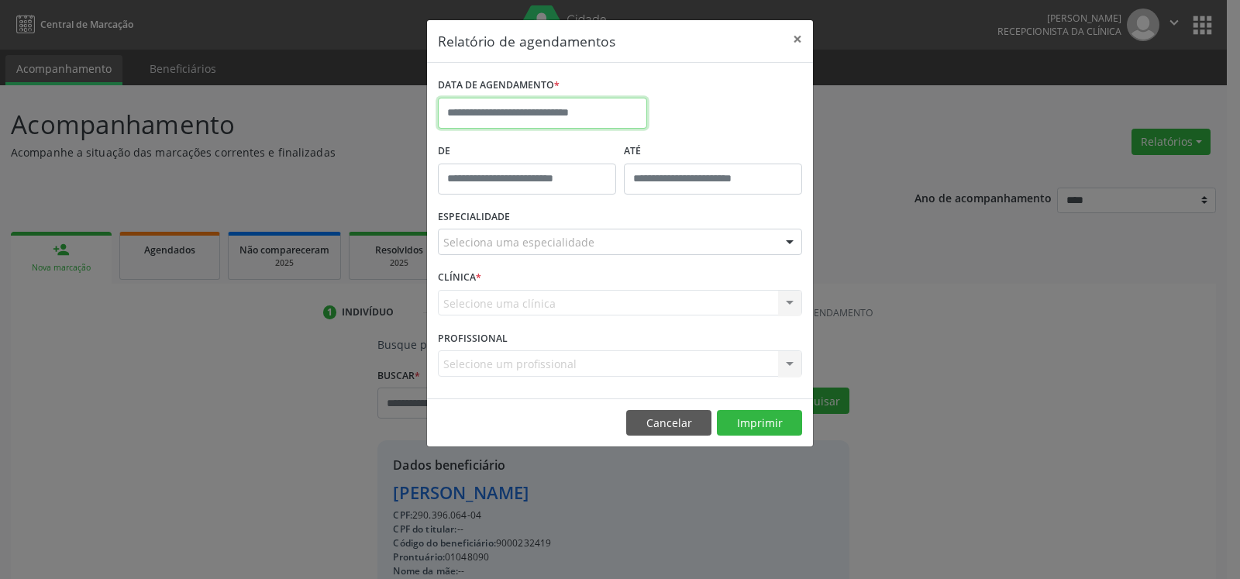
click at [531, 112] on input "text" at bounding box center [542, 113] width 209 height 31
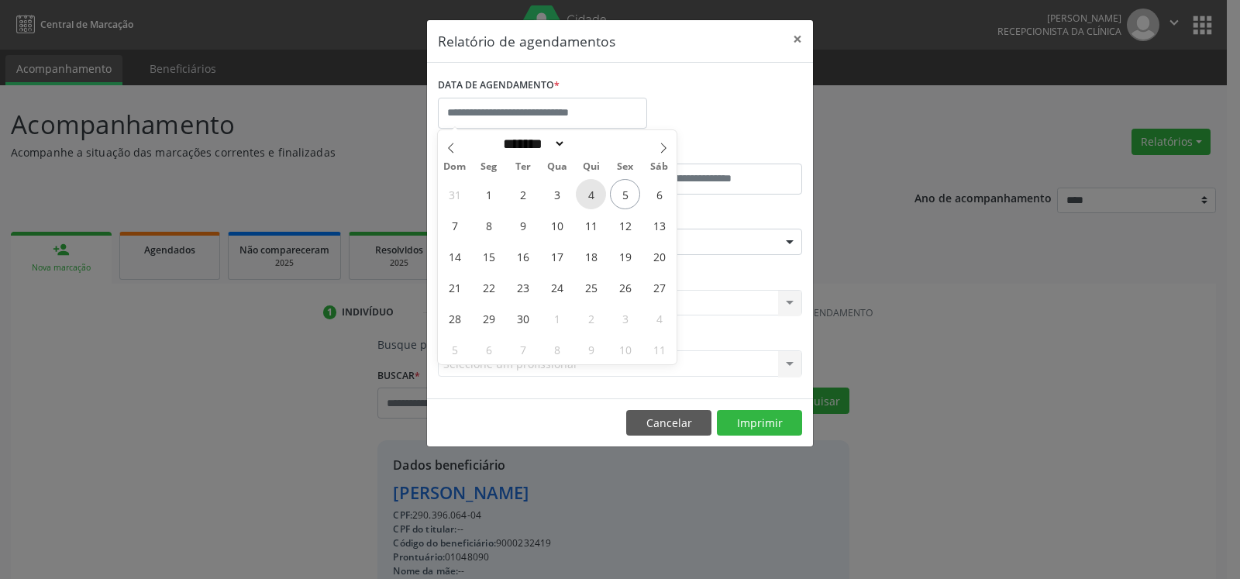
click at [595, 192] on span "4" at bounding box center [591, 194] width 30 height 30
type input "**********"
click at [595, 192] on span "4" at bounding box center [591, 194] width 30 height 30
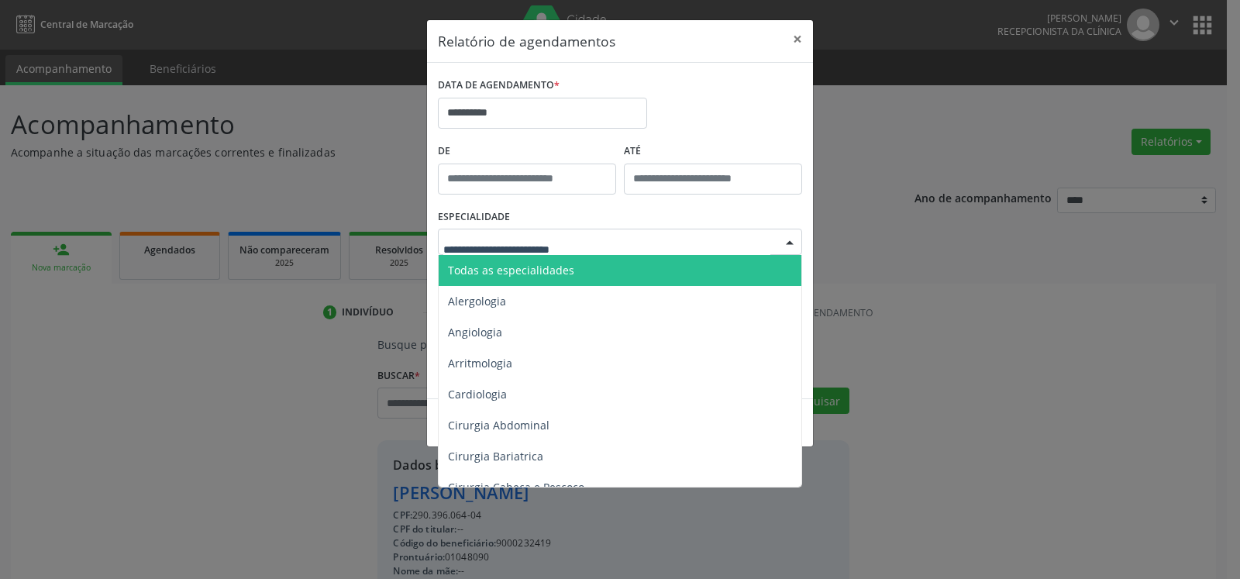
click at [590, 271] on span "Todas as especialidades" at bounding box center [621, 270] width 365 height 31
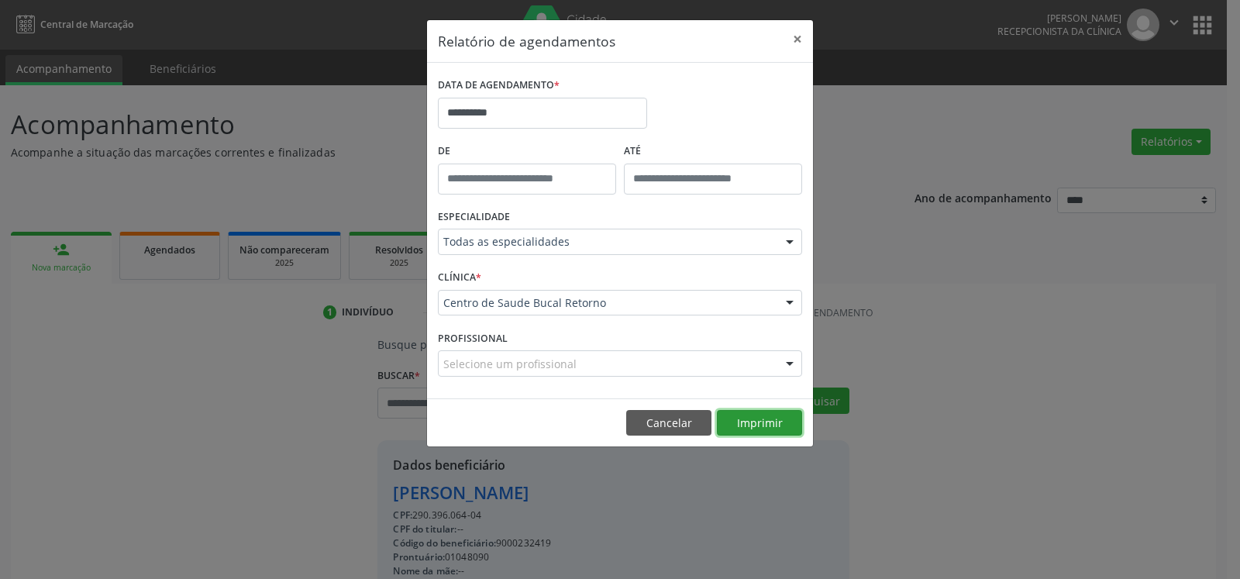
click at [781, 415] on button "Imprimir" at bounding box center [759, 423] width 85 height 26
